Goal: Navigation & Orientation: Find specific page/section

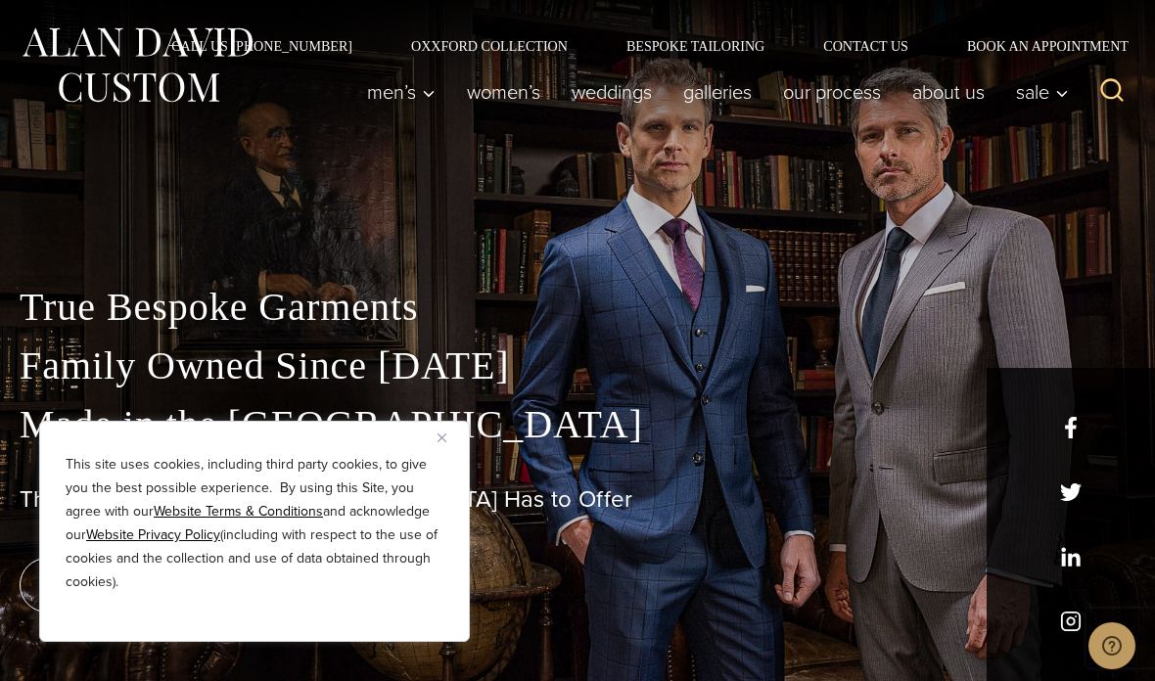
click at [441, 447] on div "This site uses cookies, including third party cookies, to give you the best pos…" at bounding box center [254, 531] width 431 height 221
click at [443, 434] on img "Close" at bounding box center [442, 438] width 9 height 9
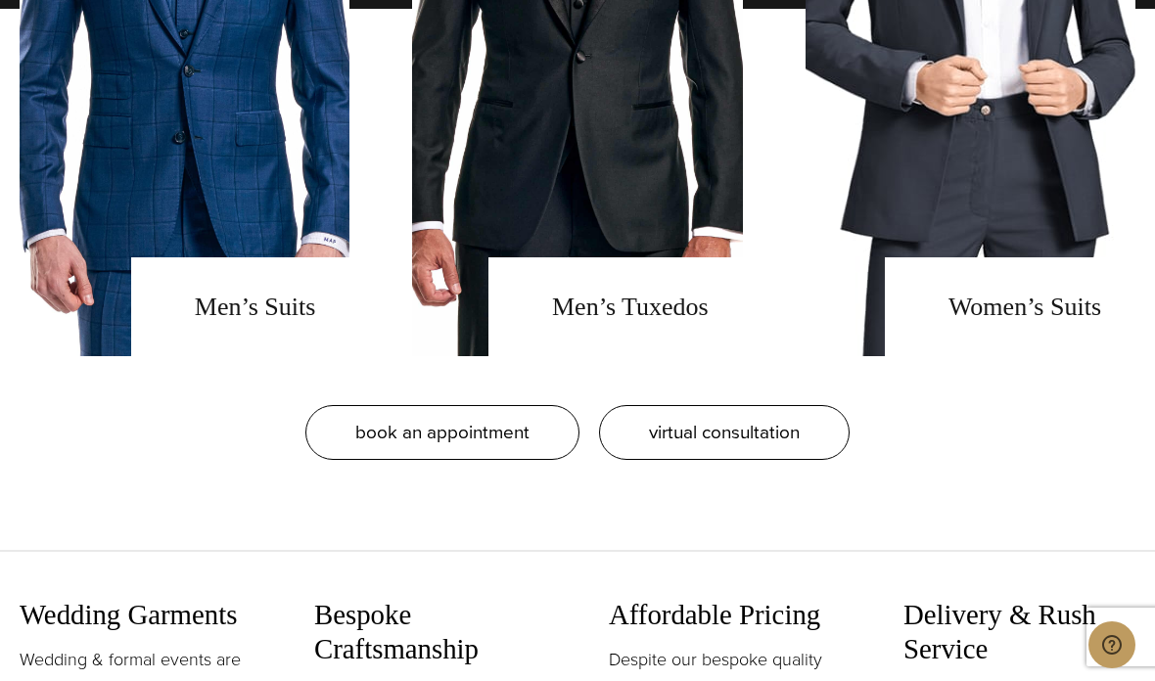
scroll to position [1684, 0]
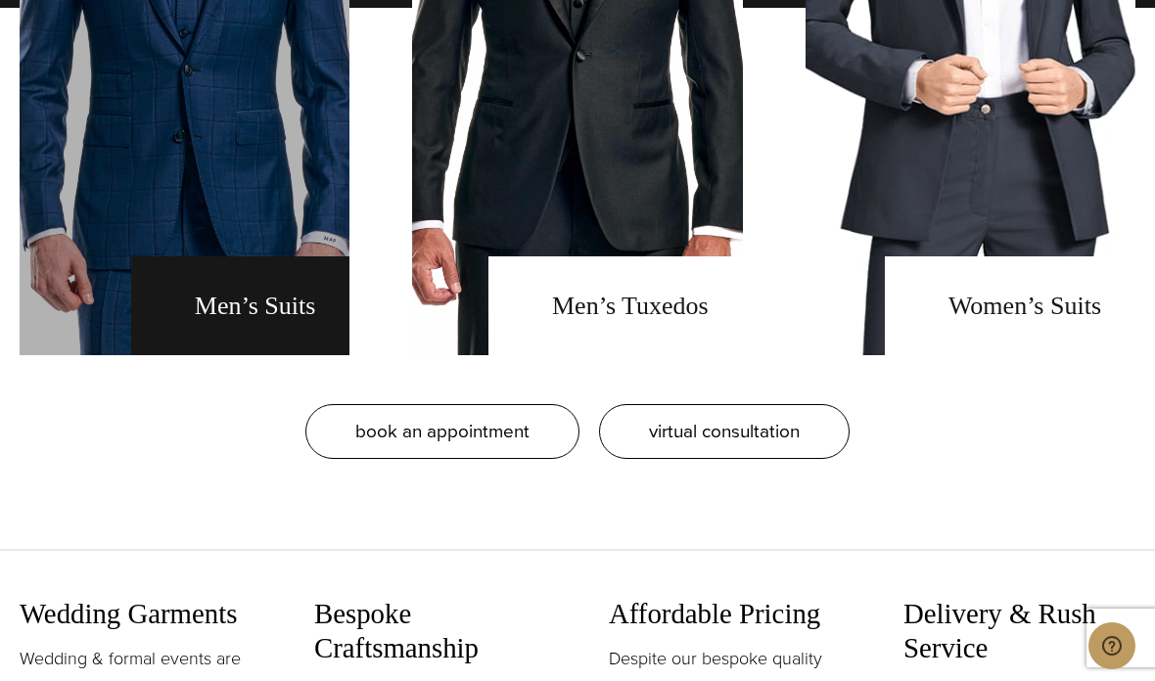
click at [268, 355] on link "men's suits" at bounding box center [185, 7] width 330 height 695
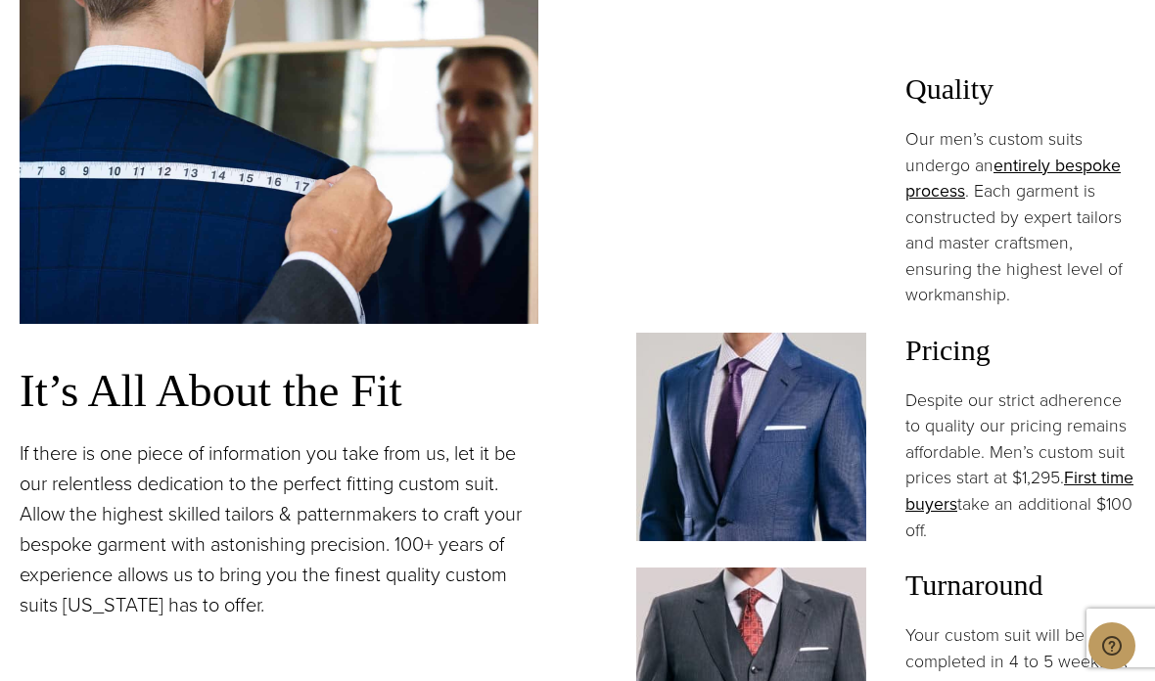
scroll to position [1359, 0]
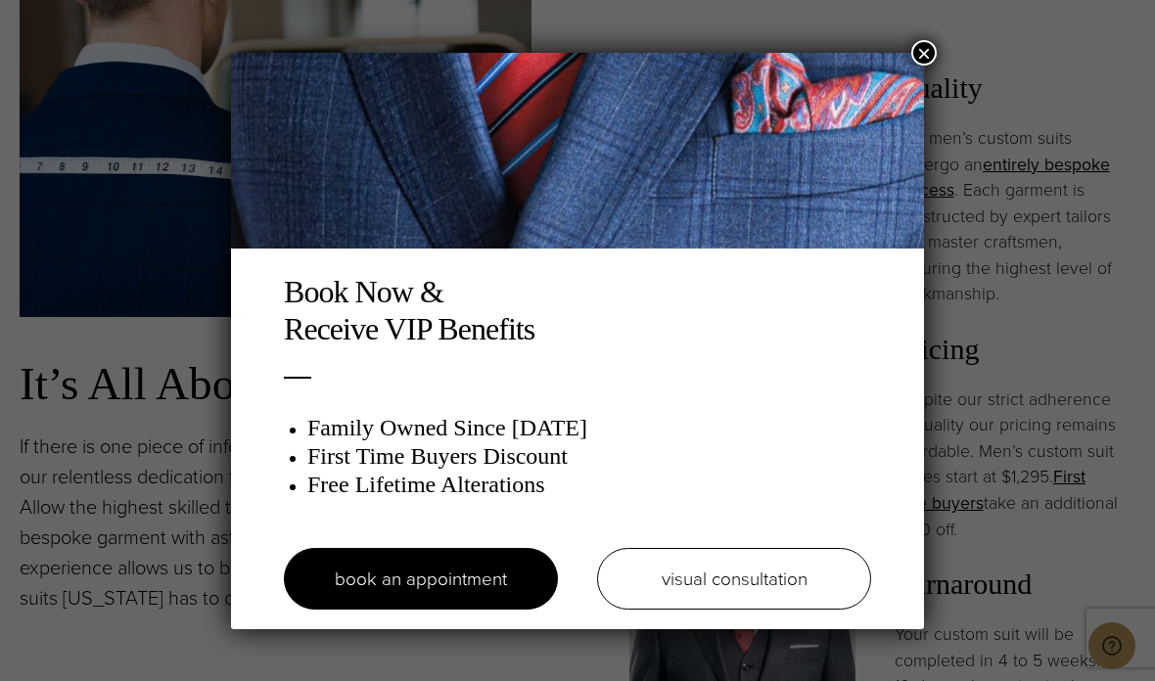
click at [919, 62] on button "×" at bounding box center [923, 52] width 25 height 25
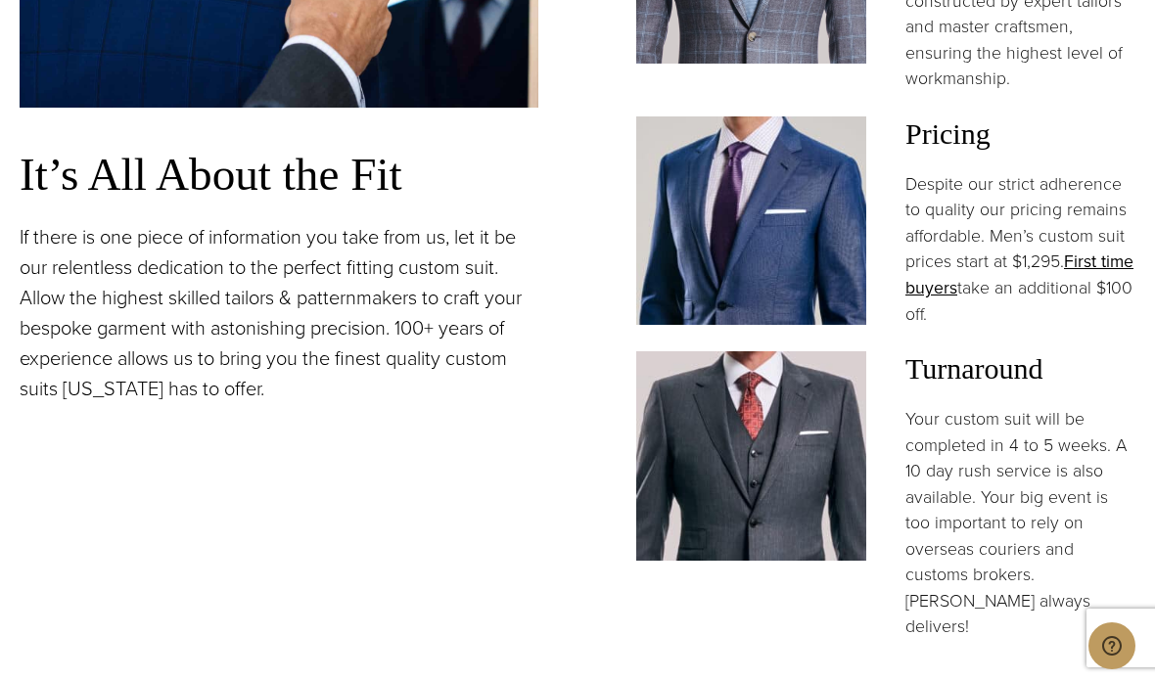
scroll to position [1577, 0]
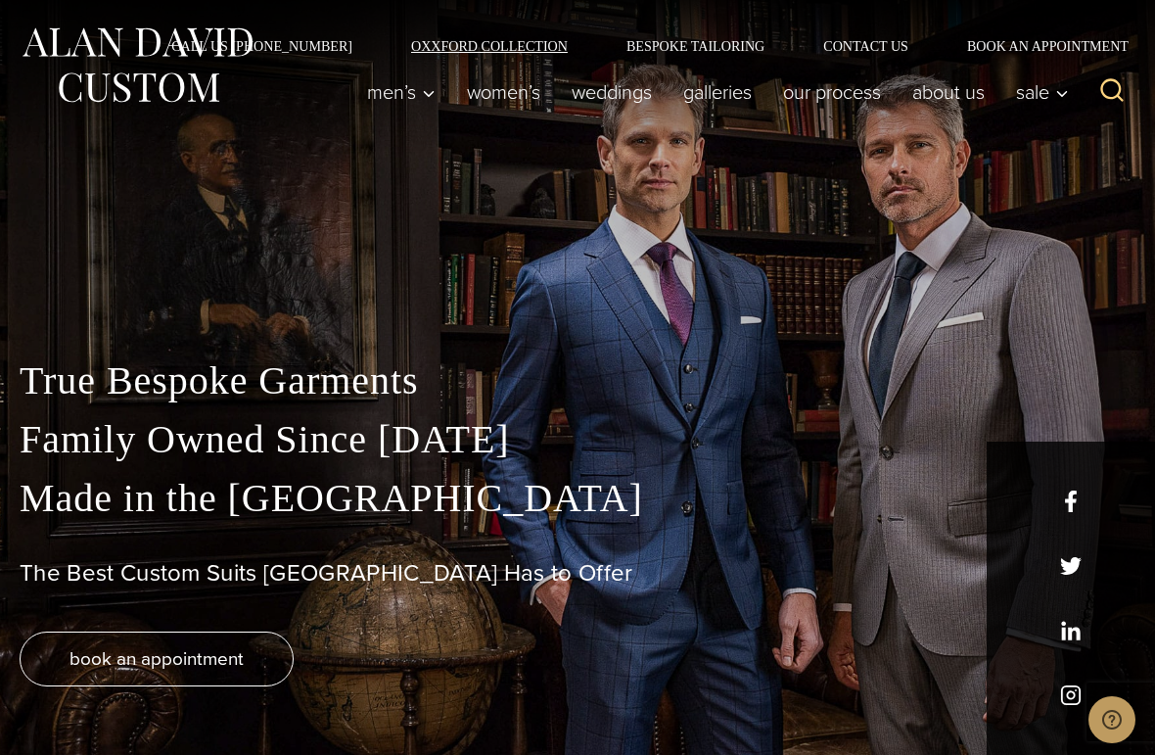
click at [462, 52] on link "Oxxford Collection" at bounding box center [489, 46] width 215 height 14
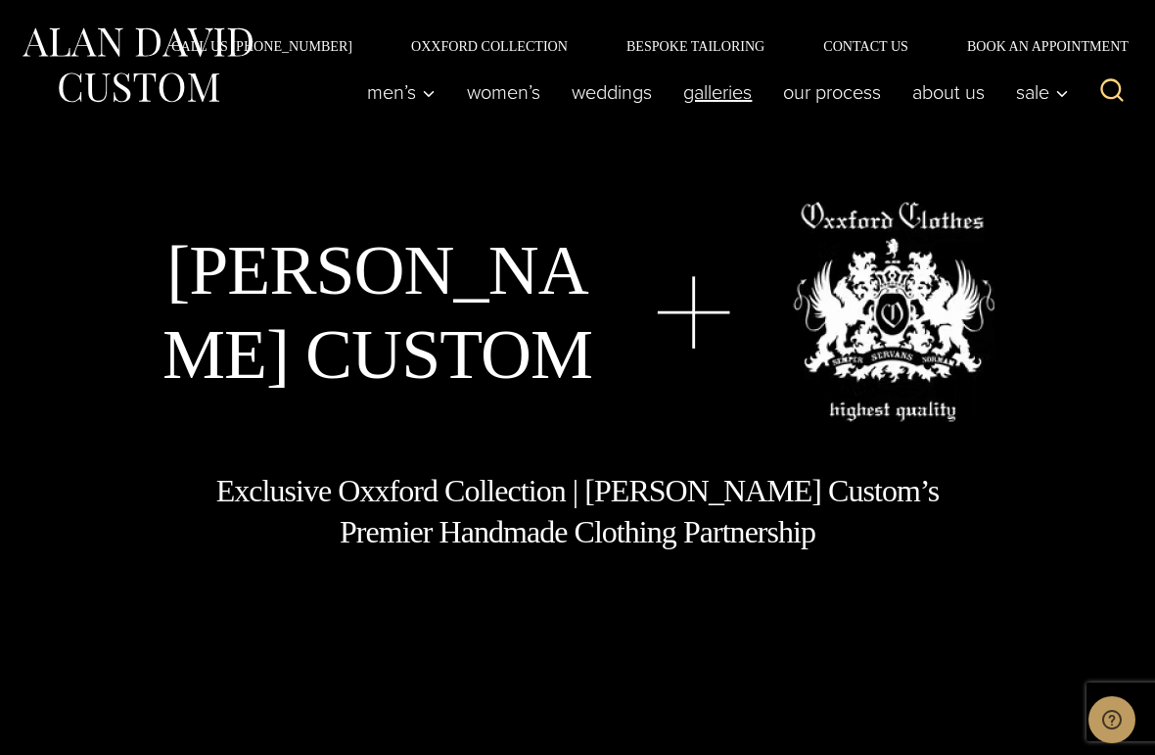
click at [722, 103] on link "Galleries" at bounding box center [718, 91] width 100 height 39
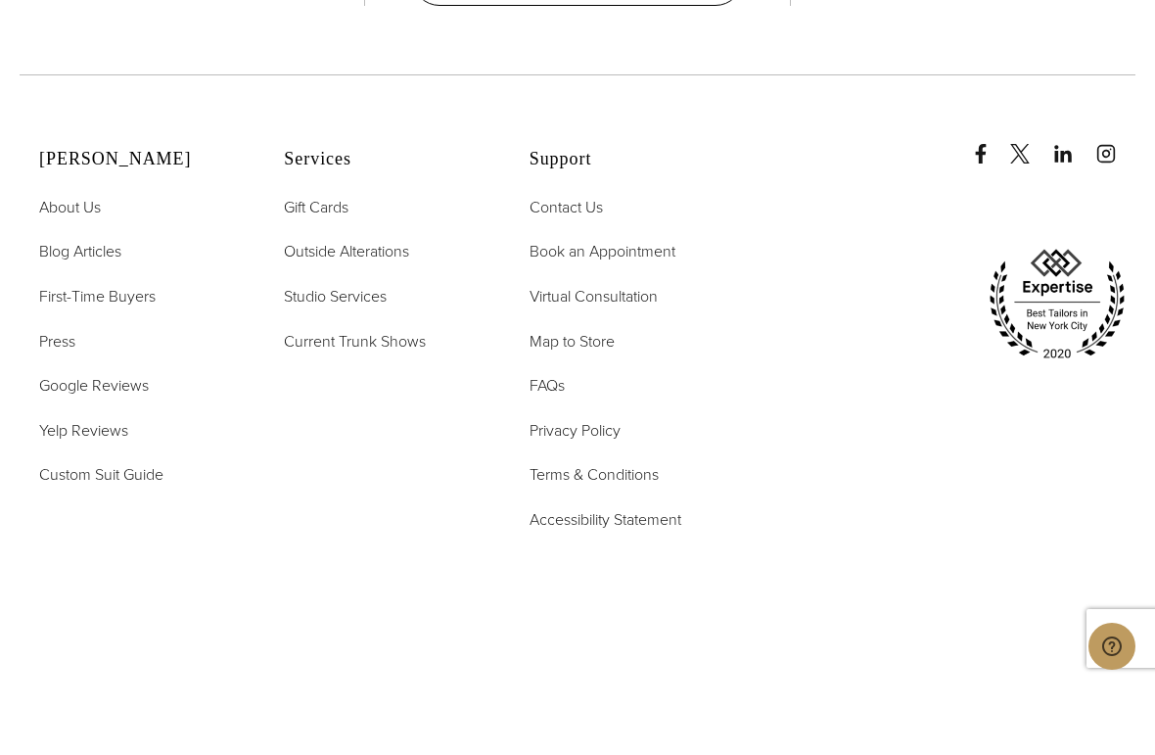
scroll to position [4542, 0]
click at [443, 435] on div "Services Gift Cards Outside Alterations Studio Services Current Trunk Shows" at bounding box center [382, 412] width 196 height 383
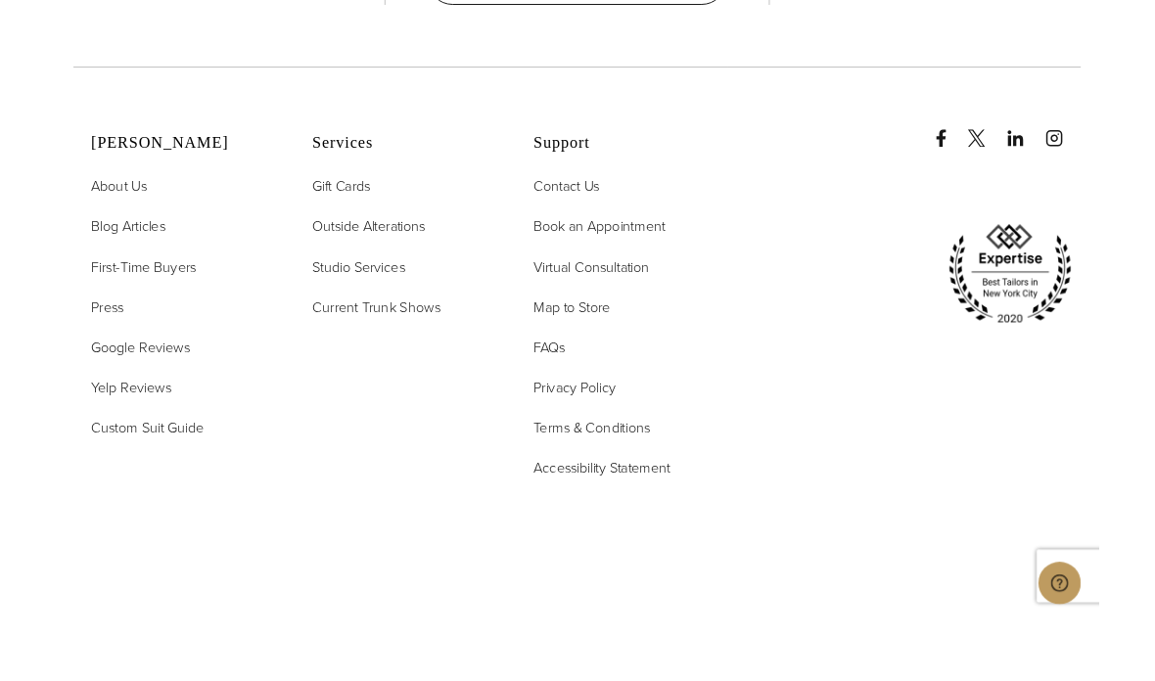
scroll to position [4615, 0]
